Goal: Obtain resource: Download file/media

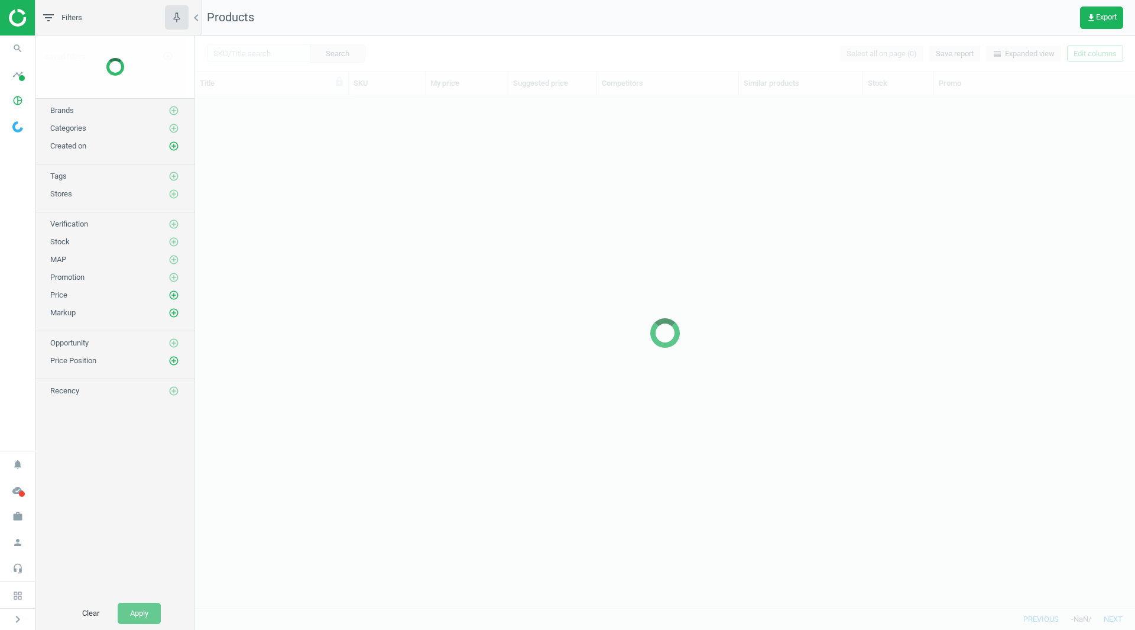
scroll to position [494, 931]
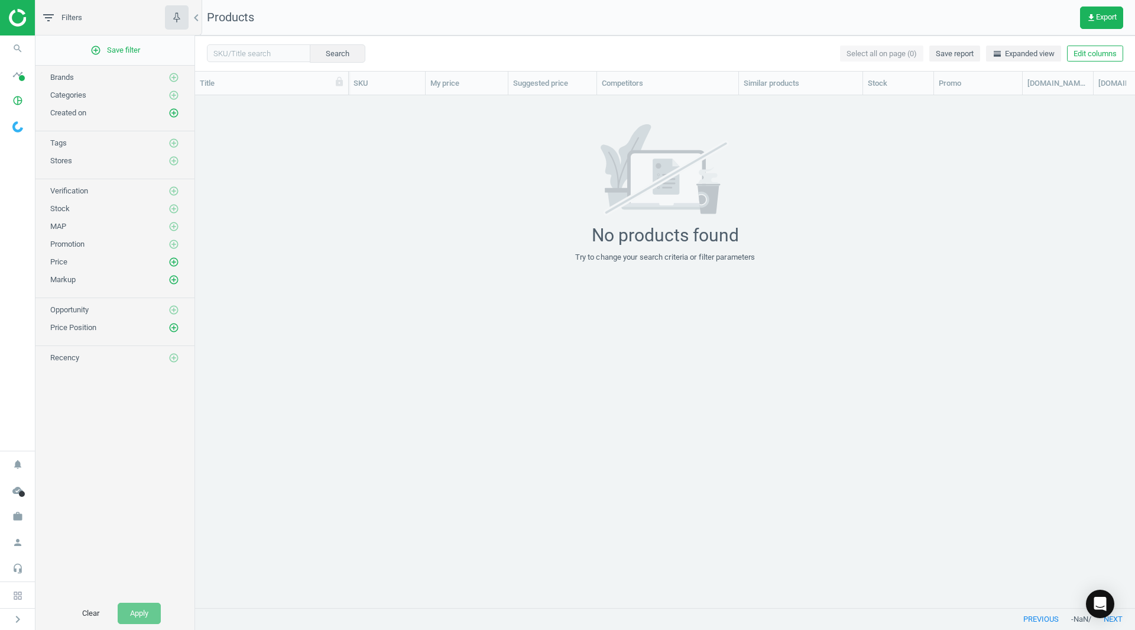
click at [15, 20] on img at bounding box center [51, 18] width 84 height 18
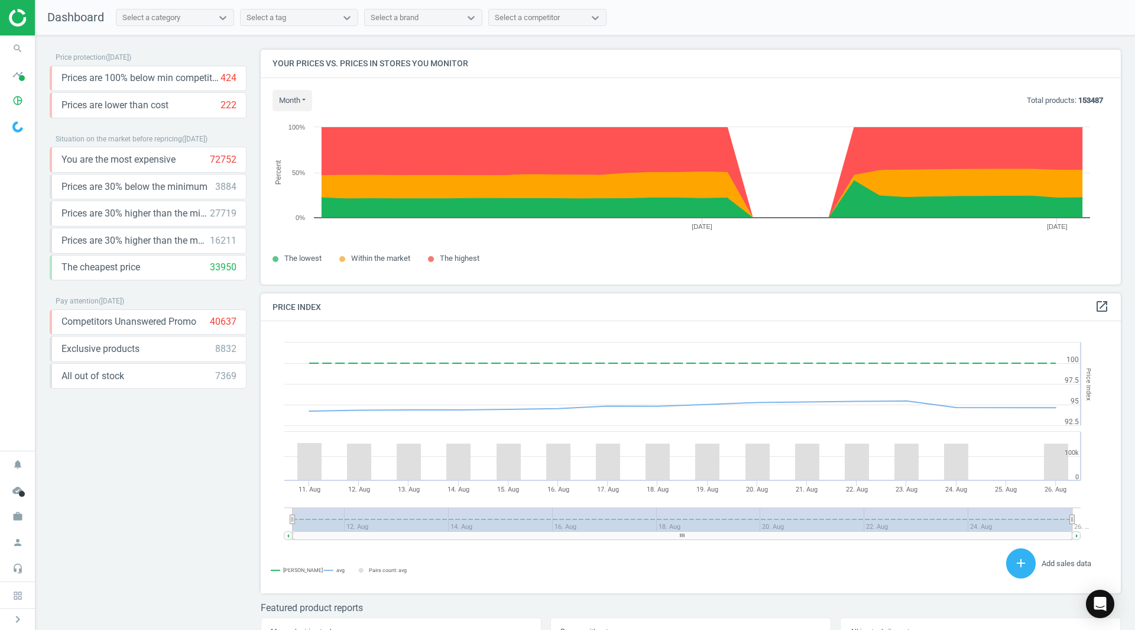
scroll to position [252, 870]
click at [18, 101] on icon "pie_chart_outlined" at bounding box center [18, 100] width 22 height 22
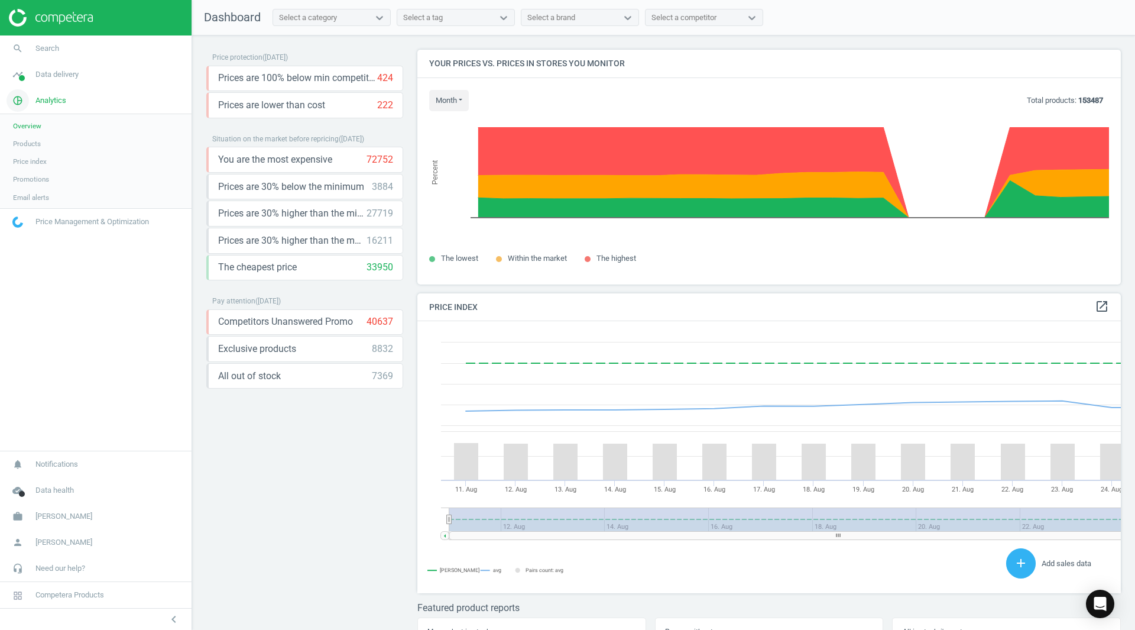
scroll to position [290, 713]
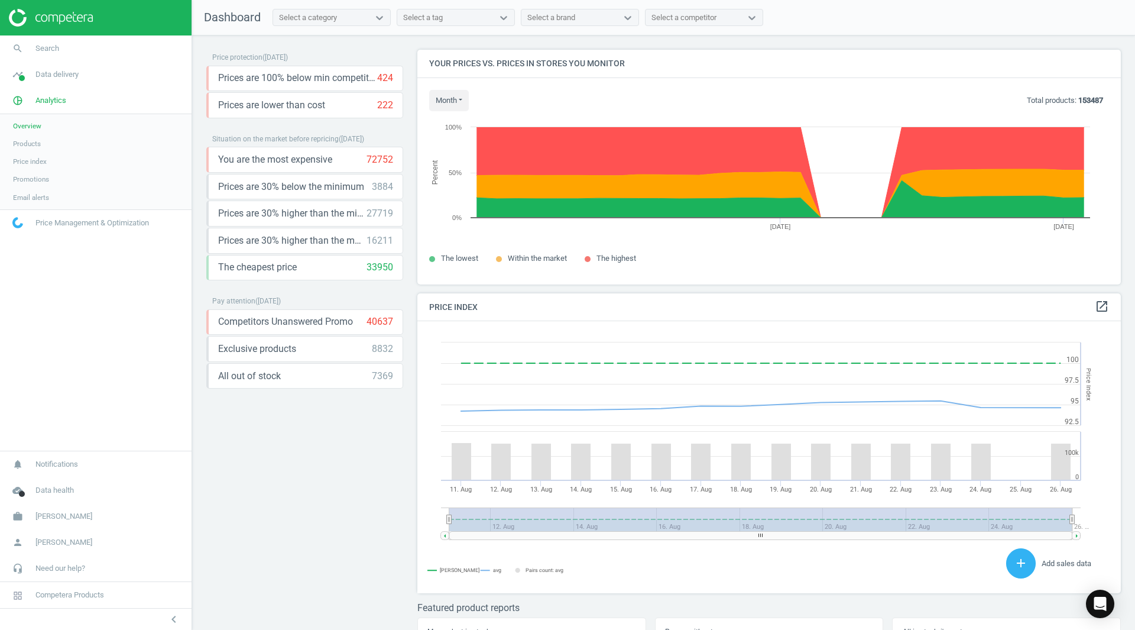
click at [24, 146] on span "Products" at bounding box center [27, 143] width 28 height 9
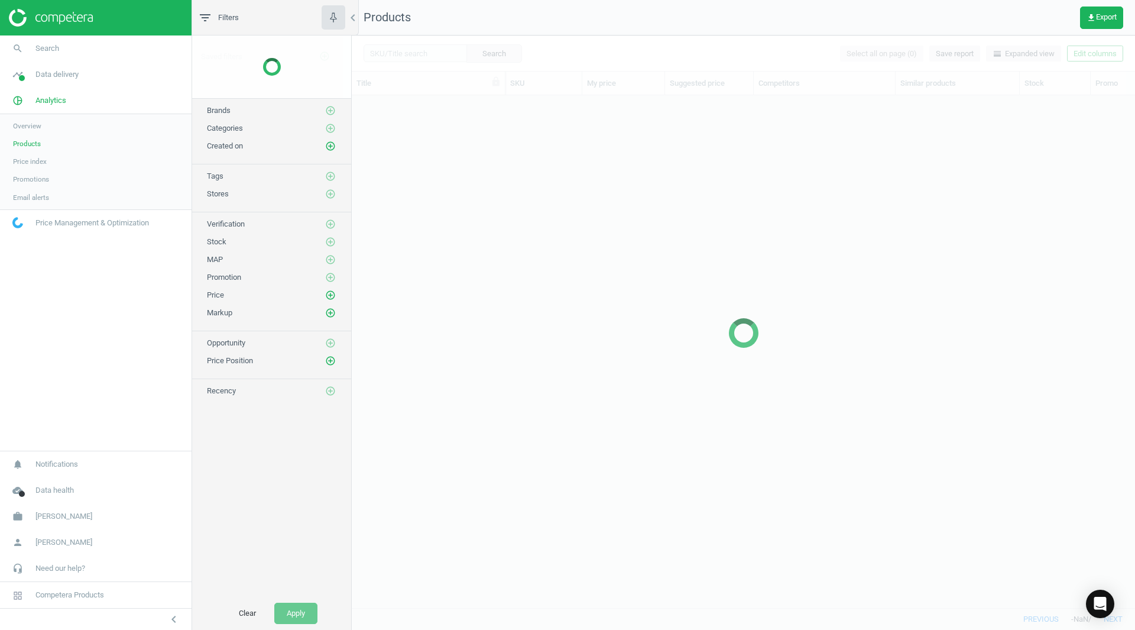
scroll to position [494, 774]
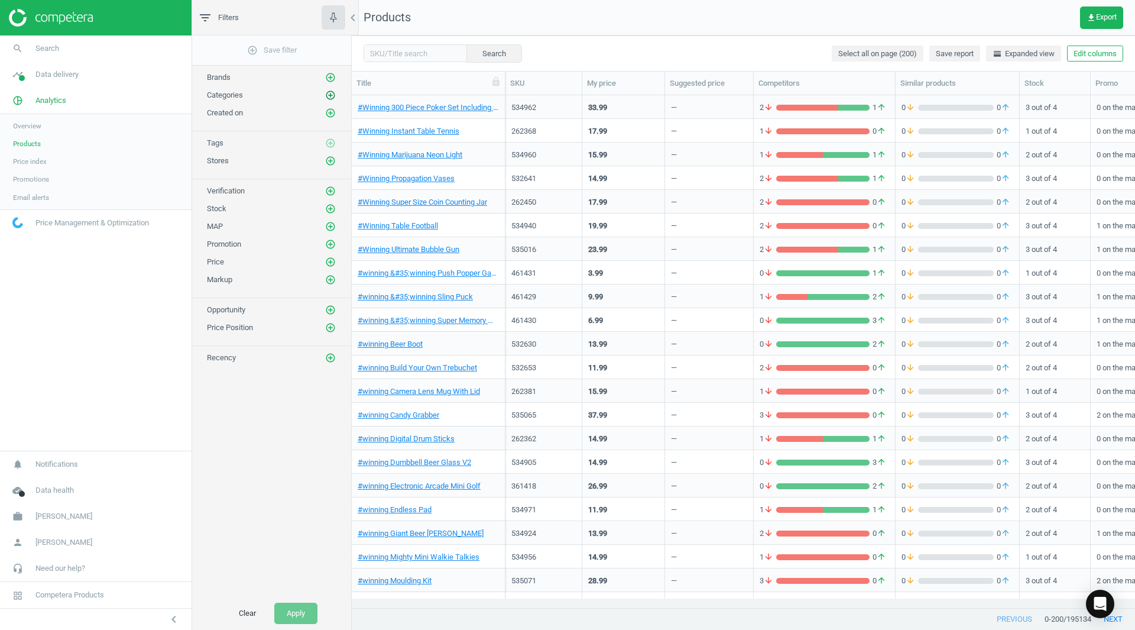
click at [330, 94] on icon "add_circle_outline" at bounding box center [330, 95] width 11 height 11
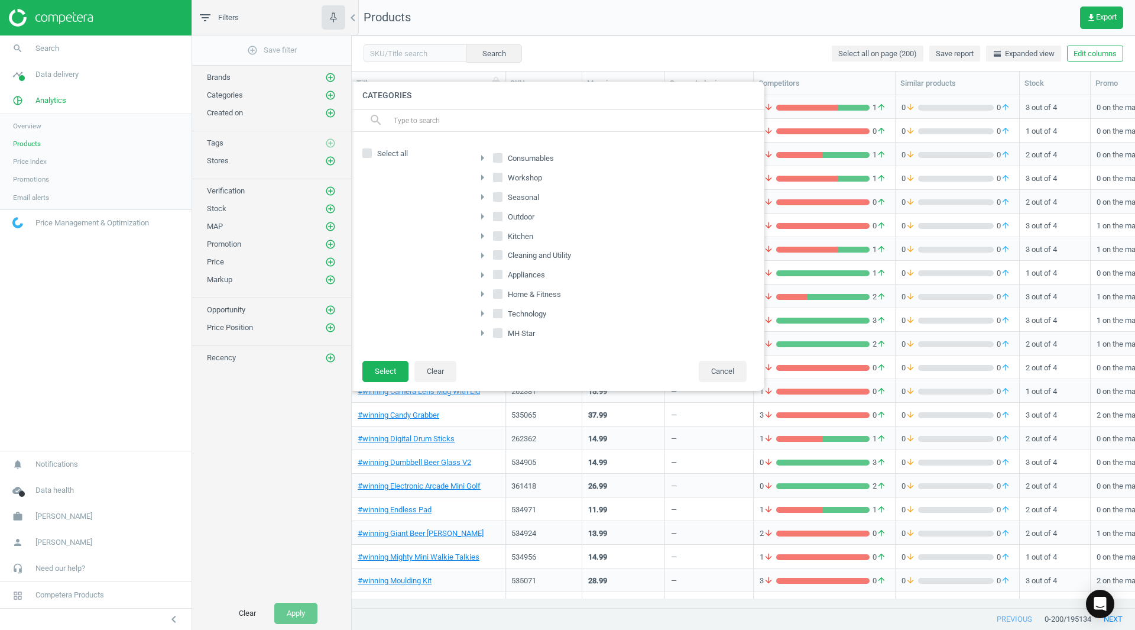
click at [496, 155] on input "Consumables" at bounding box center [498, 158] width 8 height 8
checkbox input "true"
click at [500, 196] on input "Seasonal" at bounding box center [498, 197] width 8 height 8
checkbox input "true"
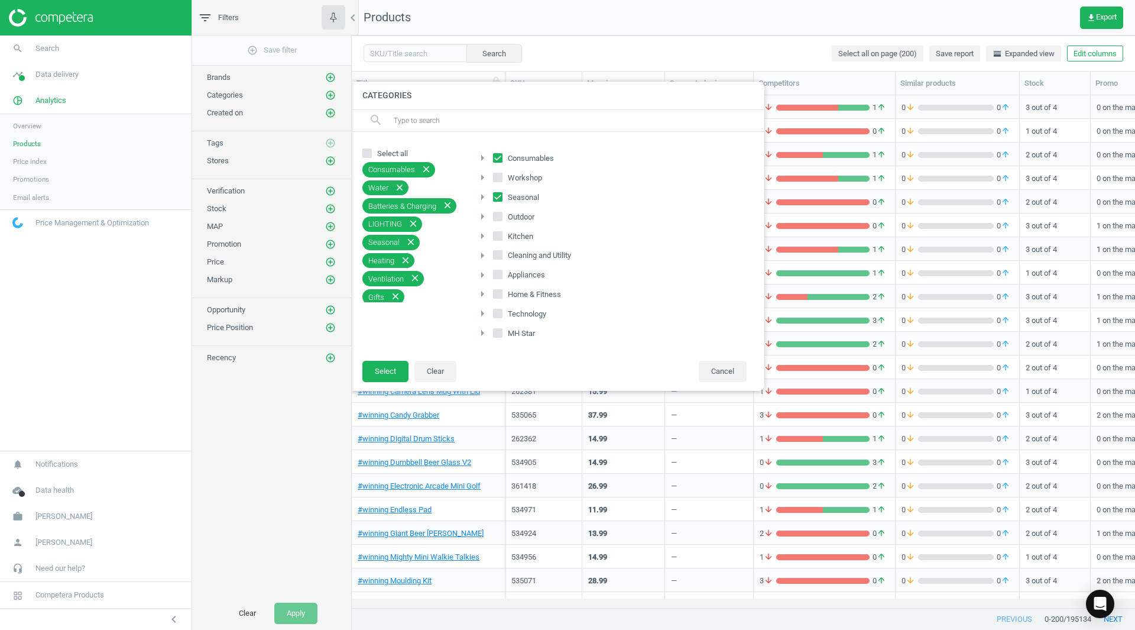
click at [499, 215] on input "Outdoor" at bounding box center [498, 216] width 8 height 8
checkbox input "true"
click at [375, 372] on button "Select" at bounding box center [385, 371] width 46 height 21
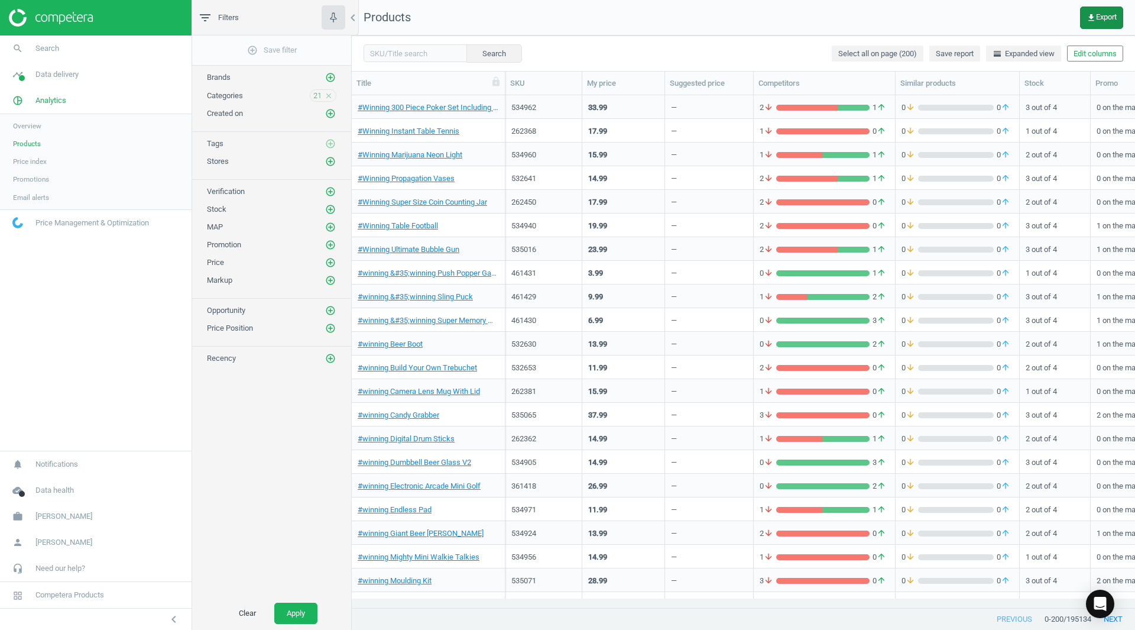
click at [1087, 22] on icon "get_app" at bounding box center [1091, 17] width 9 height 9
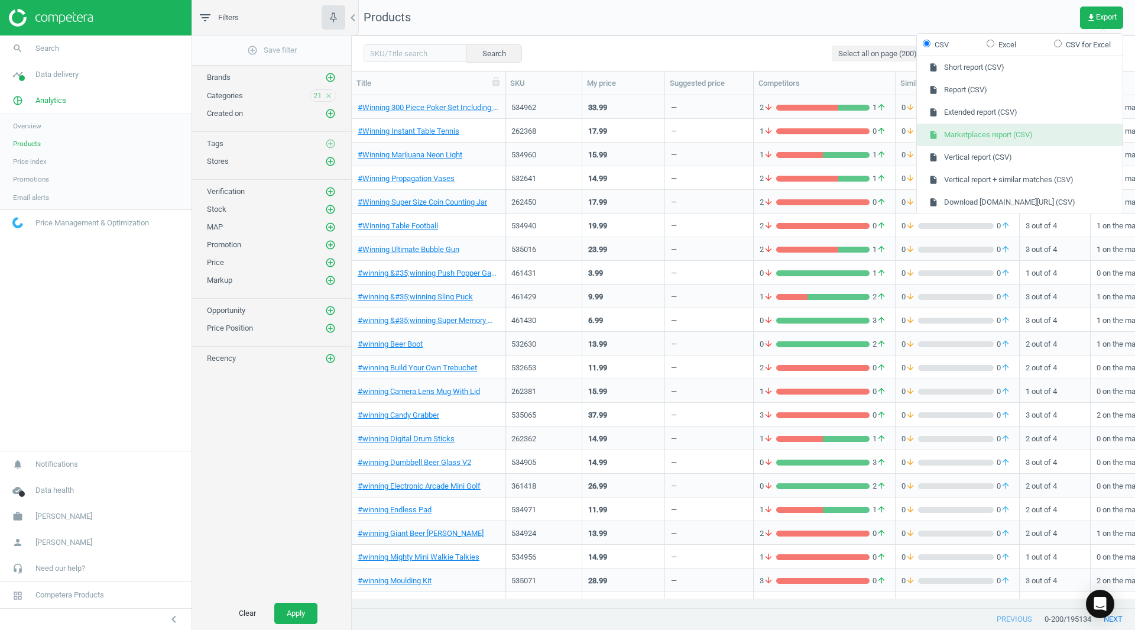
click at [975, 135] on button "insert_drive_file Marketplaces report (CSV)" at bounding box center [1020, 135] width 206 height 22
